Goal: Task Accomplishment & Management: Use online tool/utility

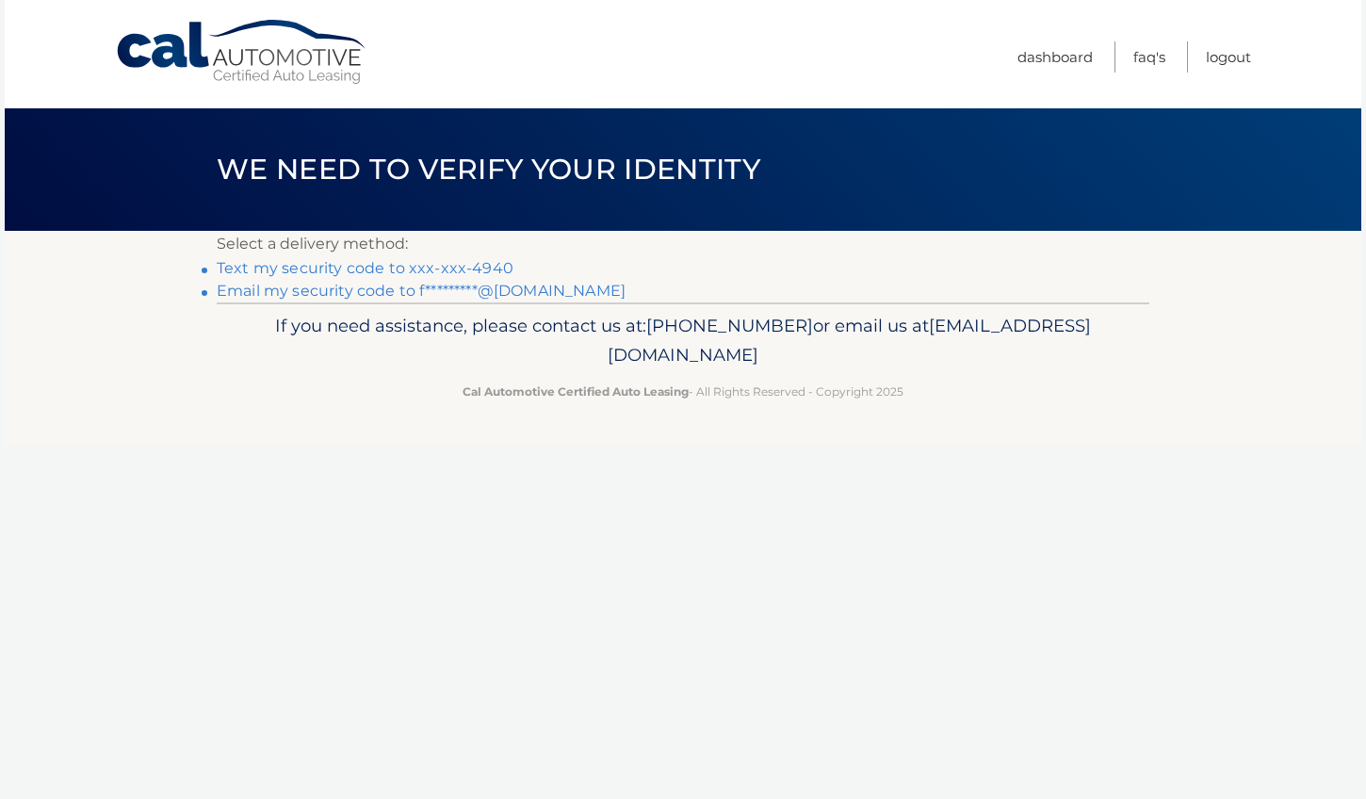
click at [280, 284] on link "Email my security code to f*********@[DOMAIN_NAME]" at bounding box center [421, 291] width 409 height 18
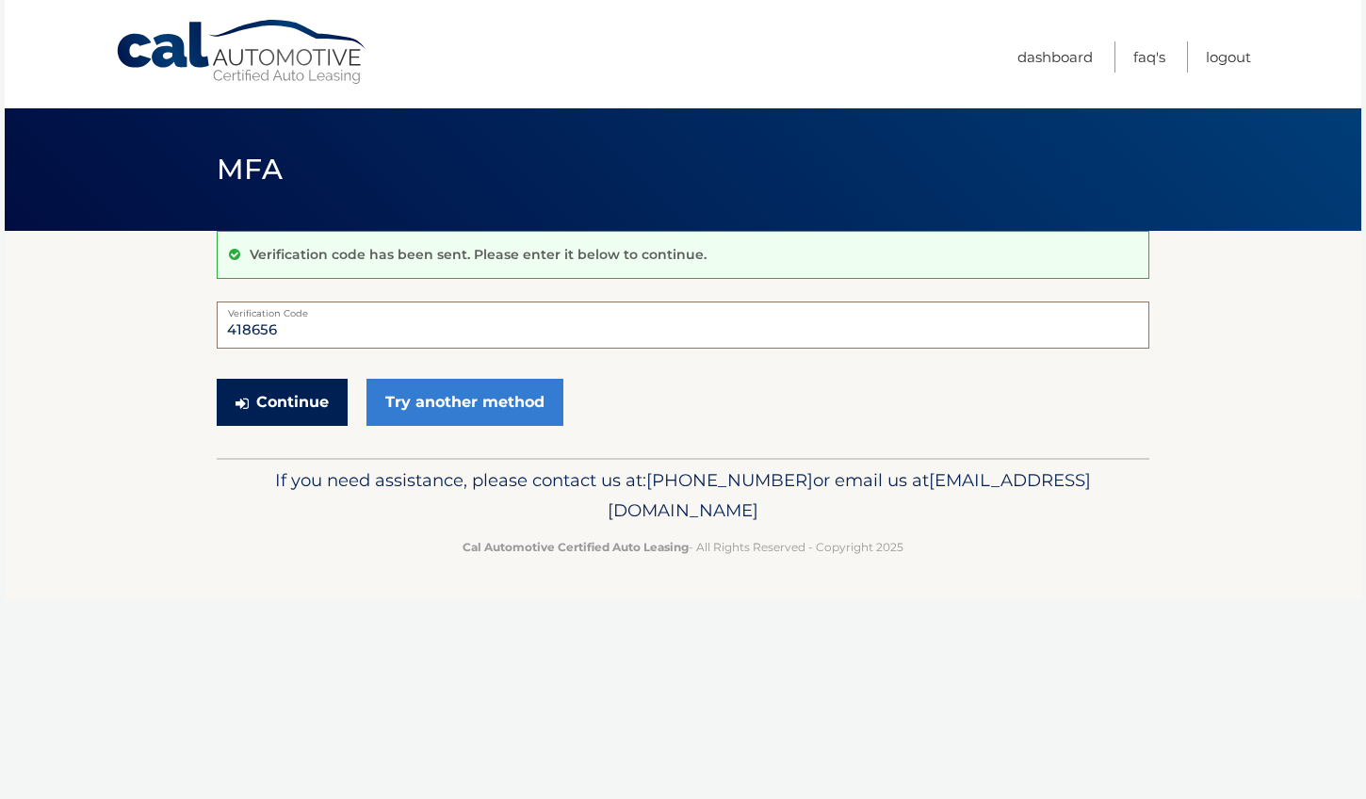
type input "418656"
click at [296, 389] on button "Continue" at bounding box center [282, 402] width 131 height 47
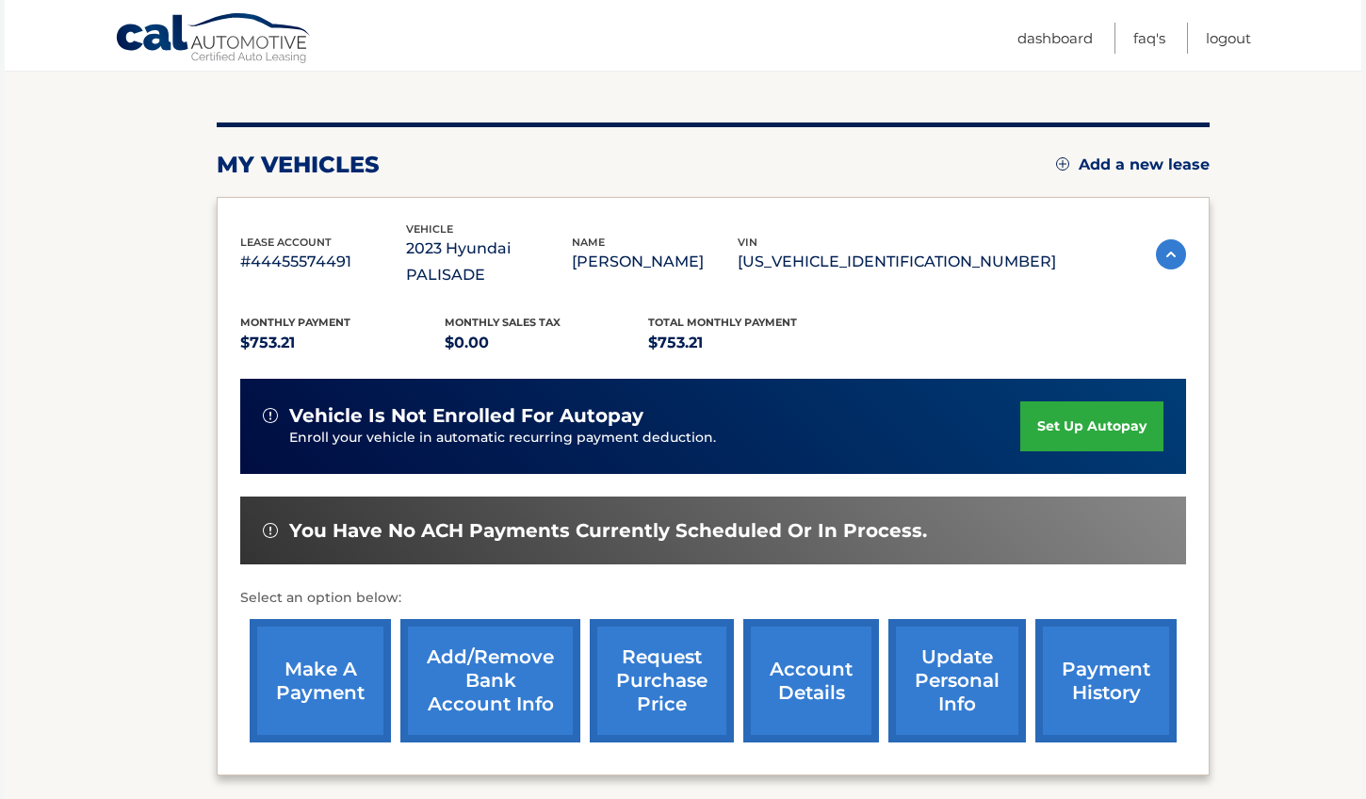
scroll to position [291, 0]
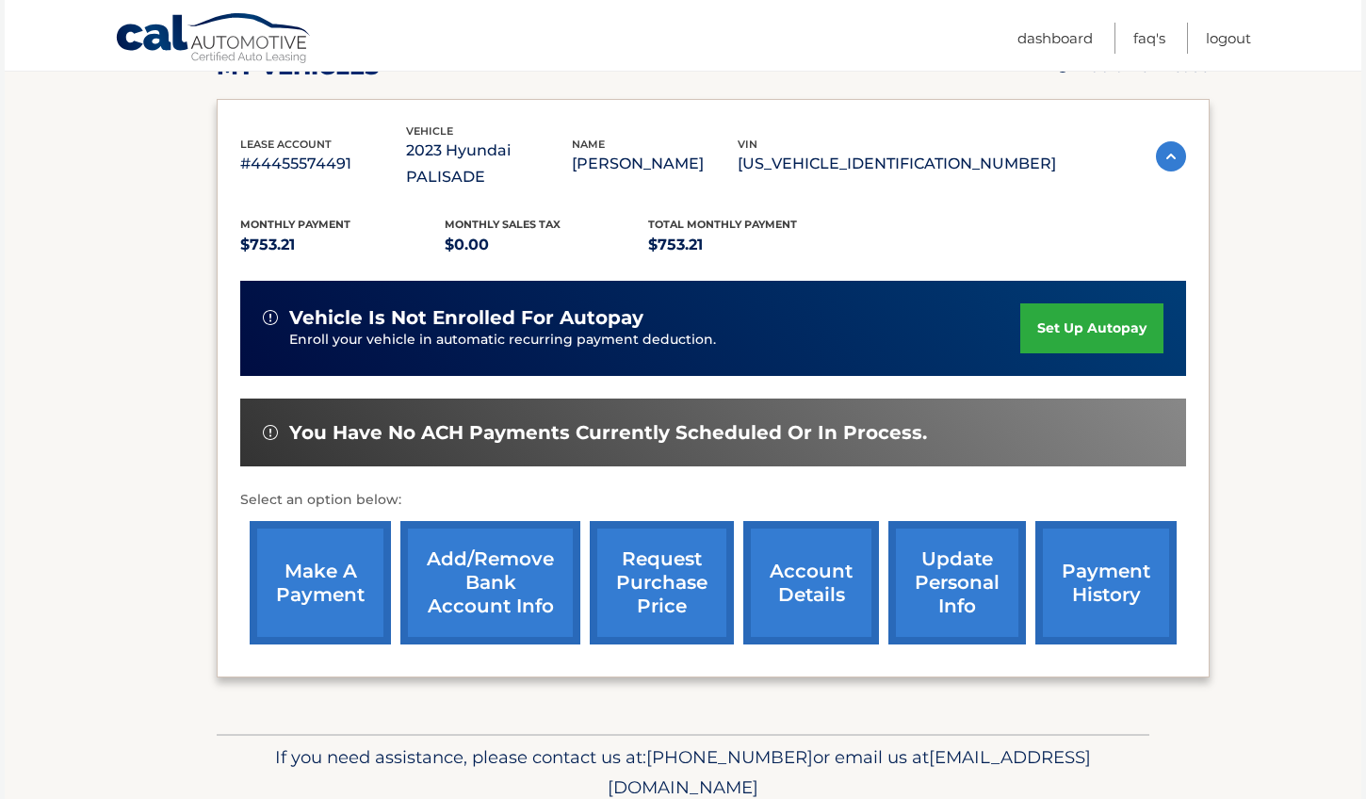
click at [338, 543] on link "make a payment" at bounding box center [320, 582] width 141 height 123
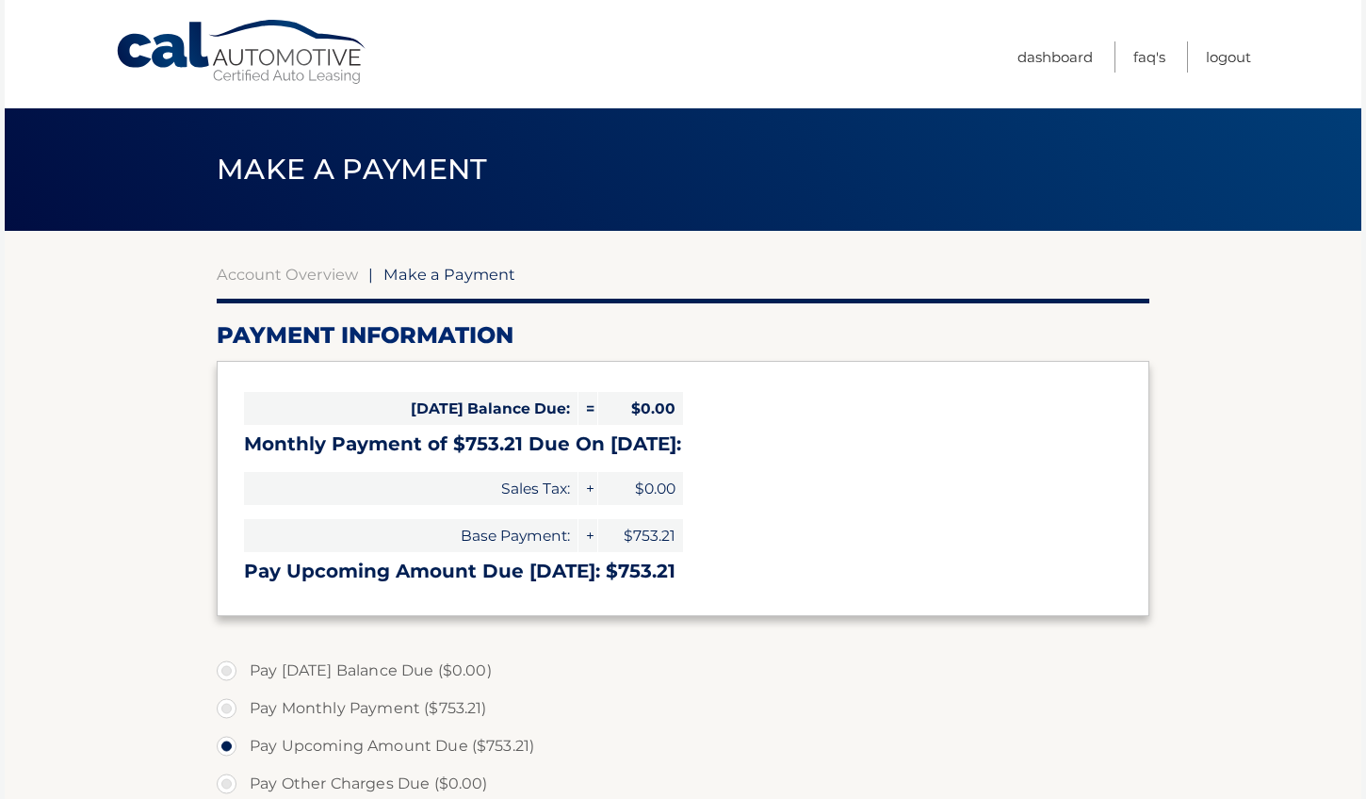
select select "ODNjZmIxYjMtMzIyYS00NDIxLTlkYzEtYTA2NzBlZDdhZmRk"
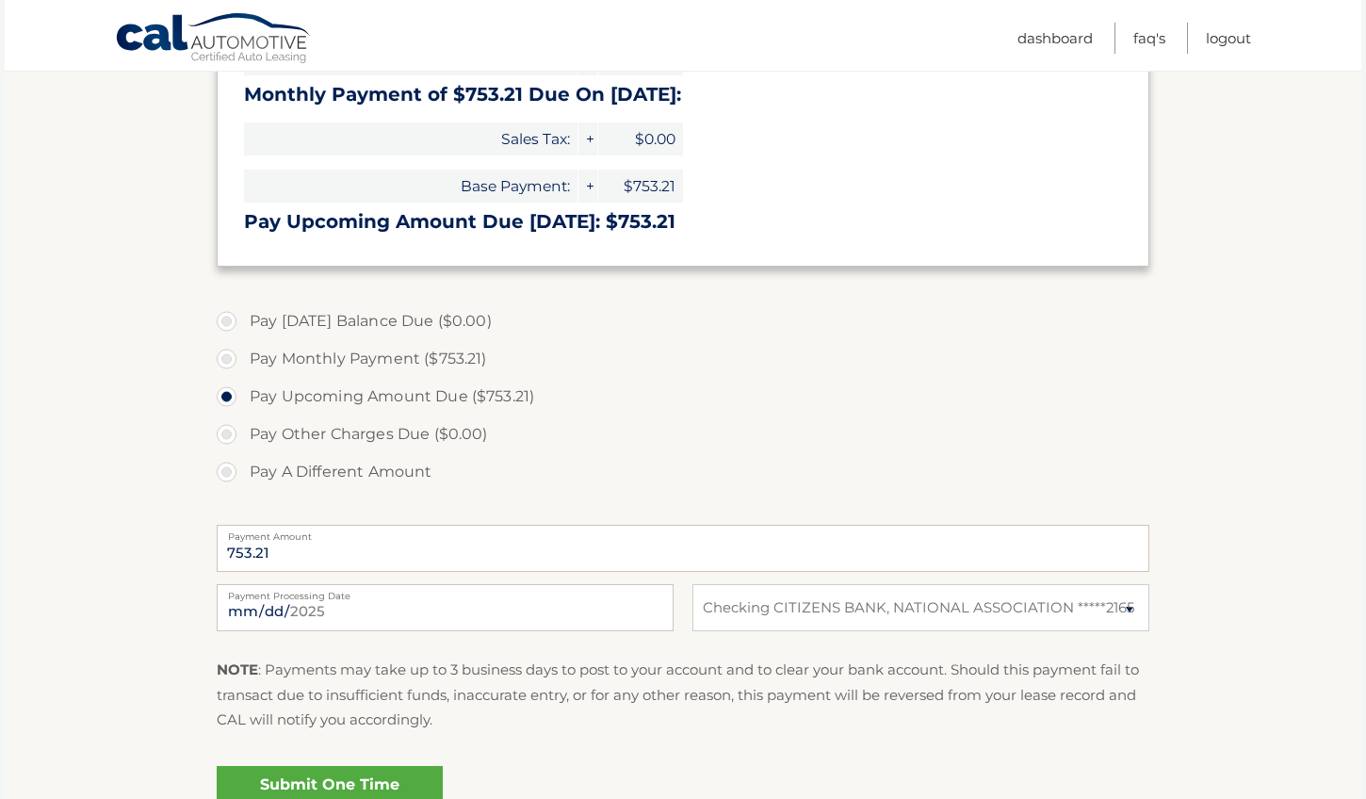
scroll to position [365, 0]
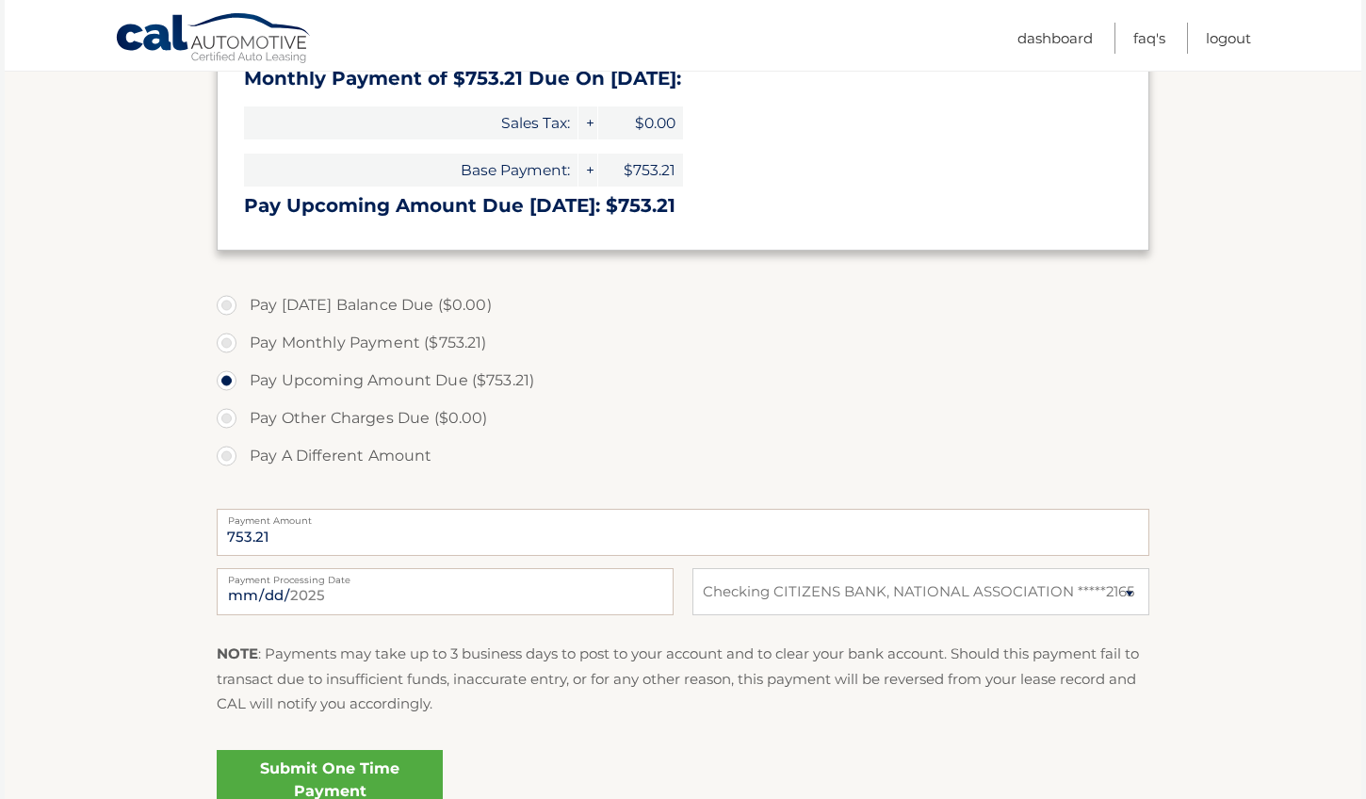
click at [319, 777] on link "Submit One Time Payment" at bounding box center [330, 780] width 226 height 60
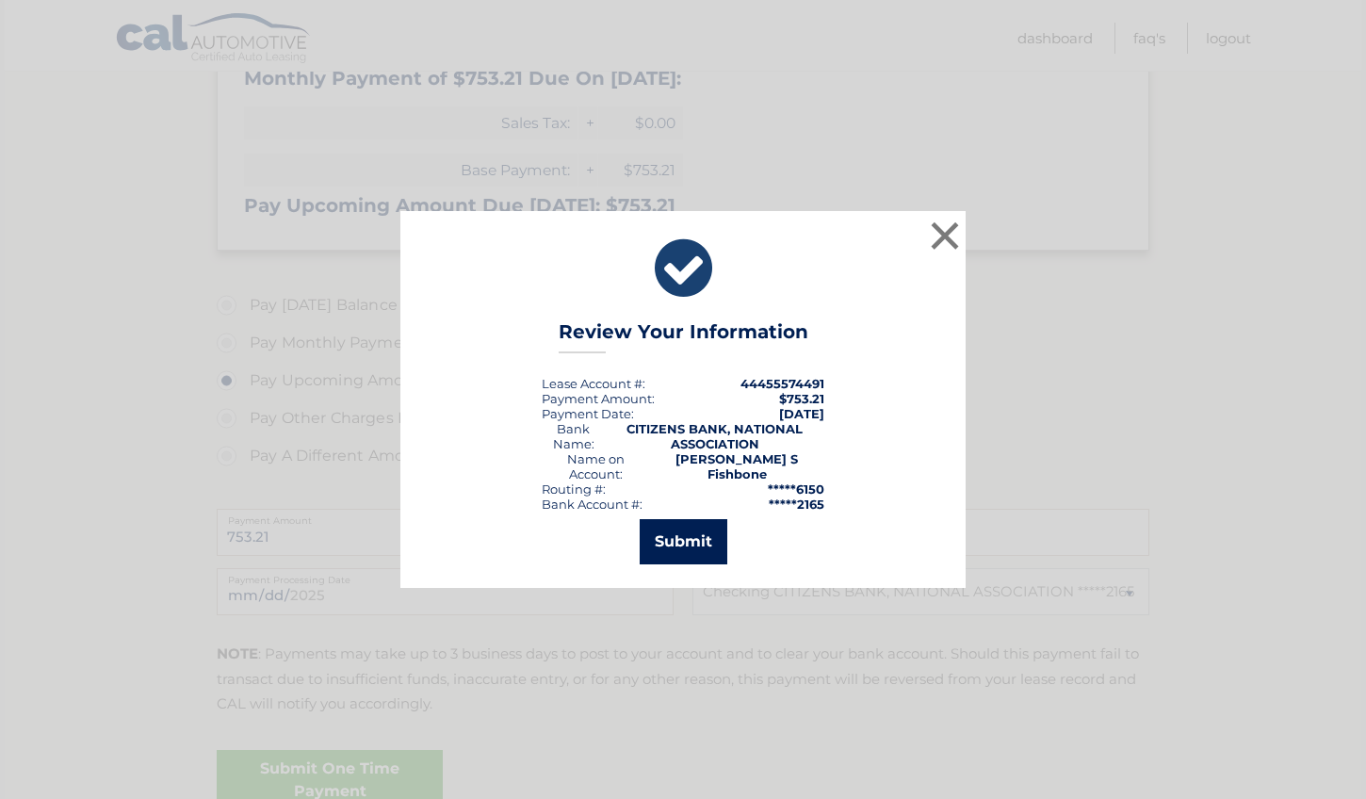
click at [678, 540] on button "Submit" at bounding box center [684, 541] width 88 height 45
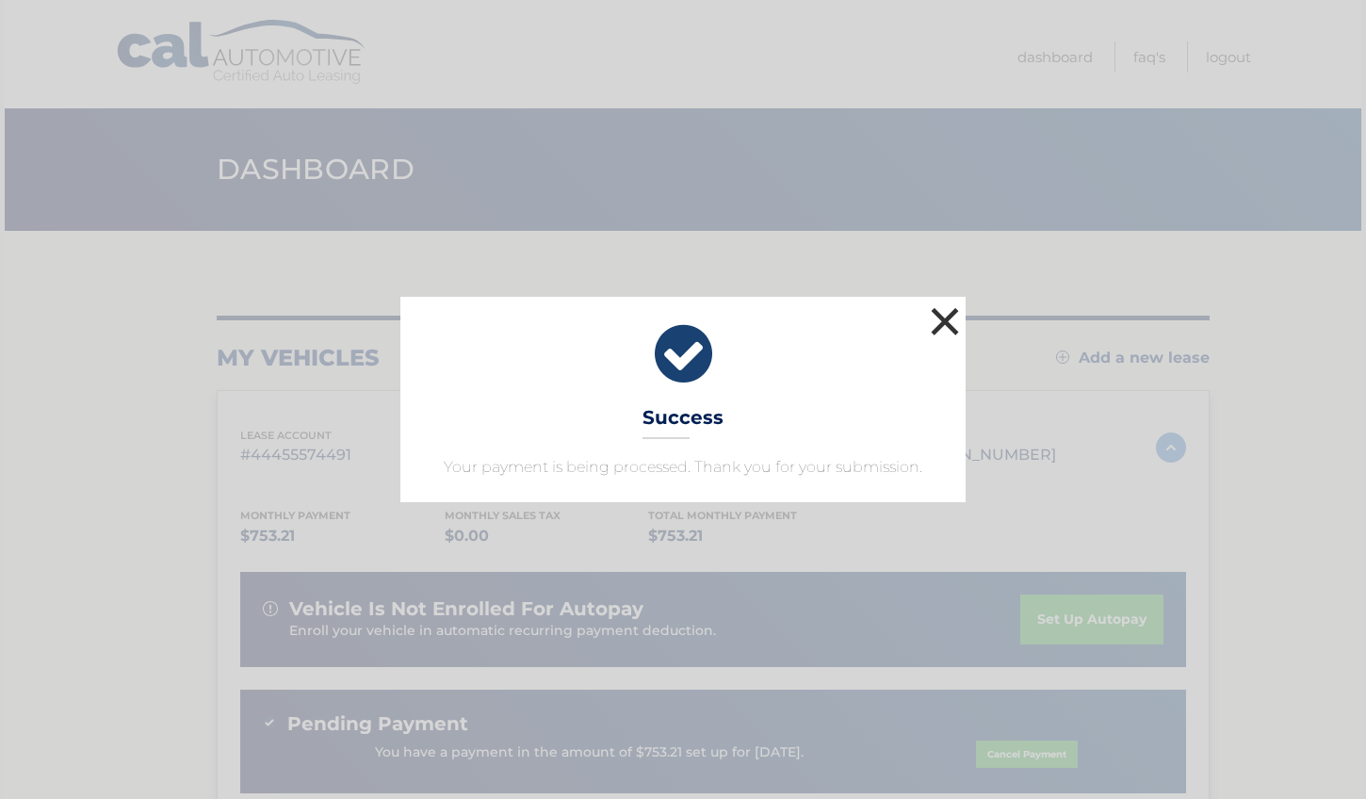
click at [946, 321] on button "×" at bounding box center [945, 321] width 38 height 38
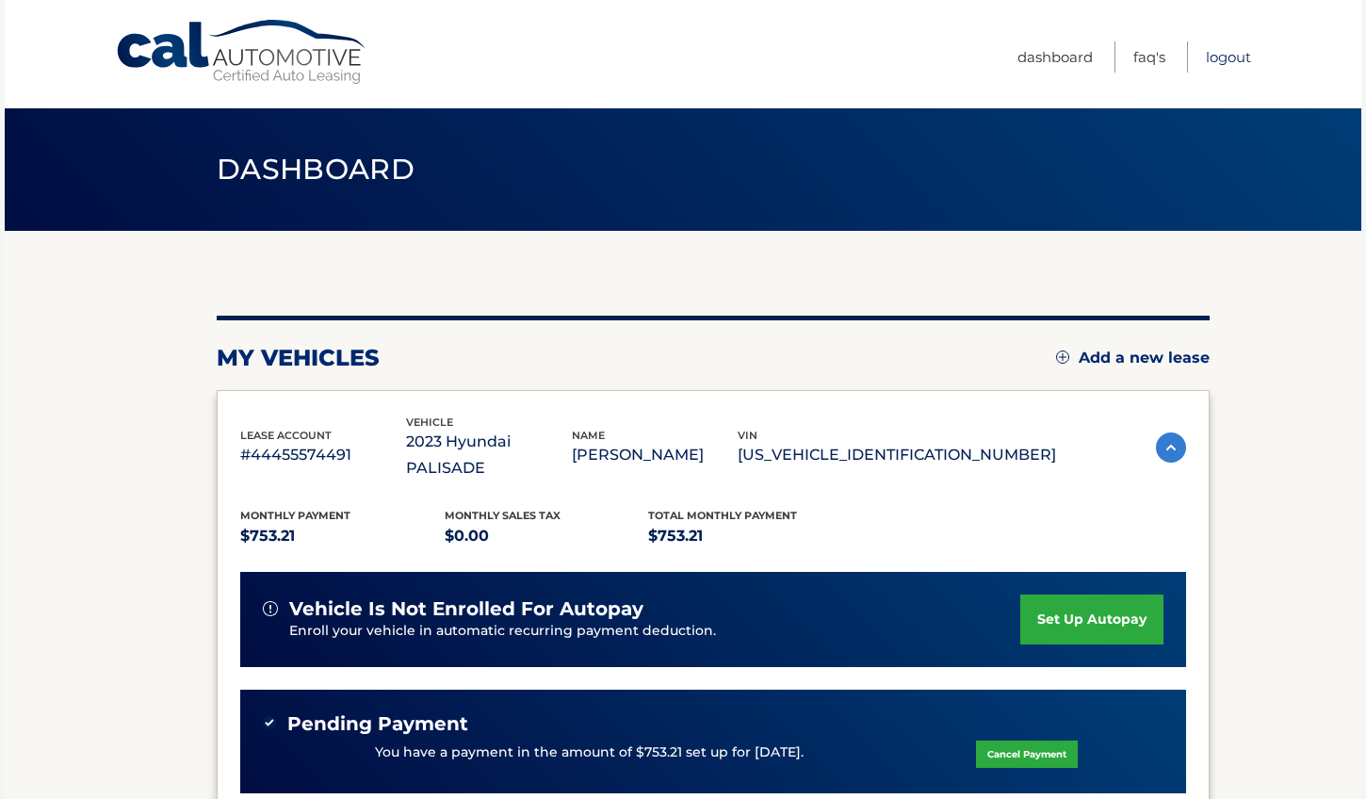
click at [1228, 60] on link "Logout" at bounding box center [1228, 56] width 45 height 31
